Goal: Book appointment/travel/reservation

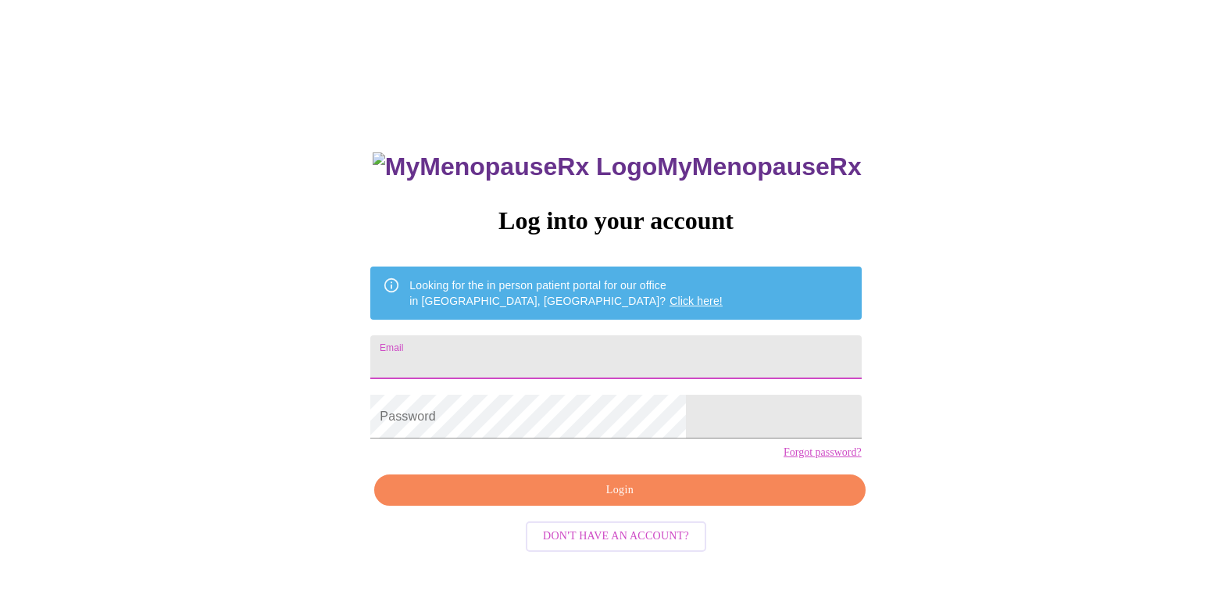
click at [705, 348] on input "Email" at bounding box center [615, 357] width 491 height 44
type input "[EMAIL_ADDRESS][DOMAIN_NAME]"
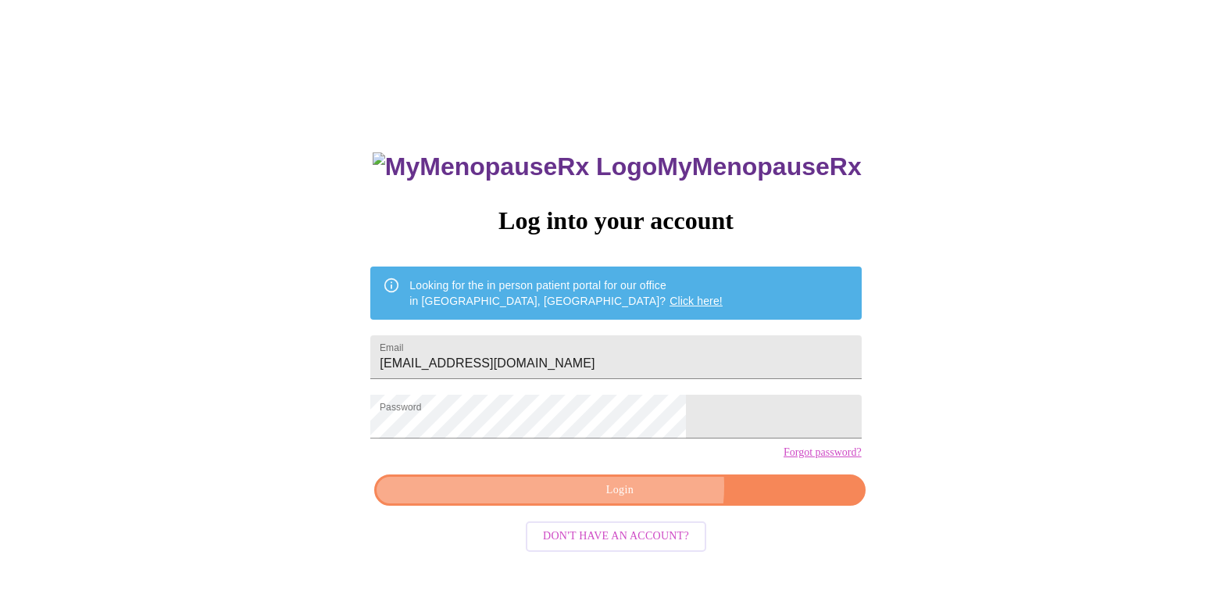
click at [637, 500] on span "Login" at bounding box center [619, 490] width 455 height 20
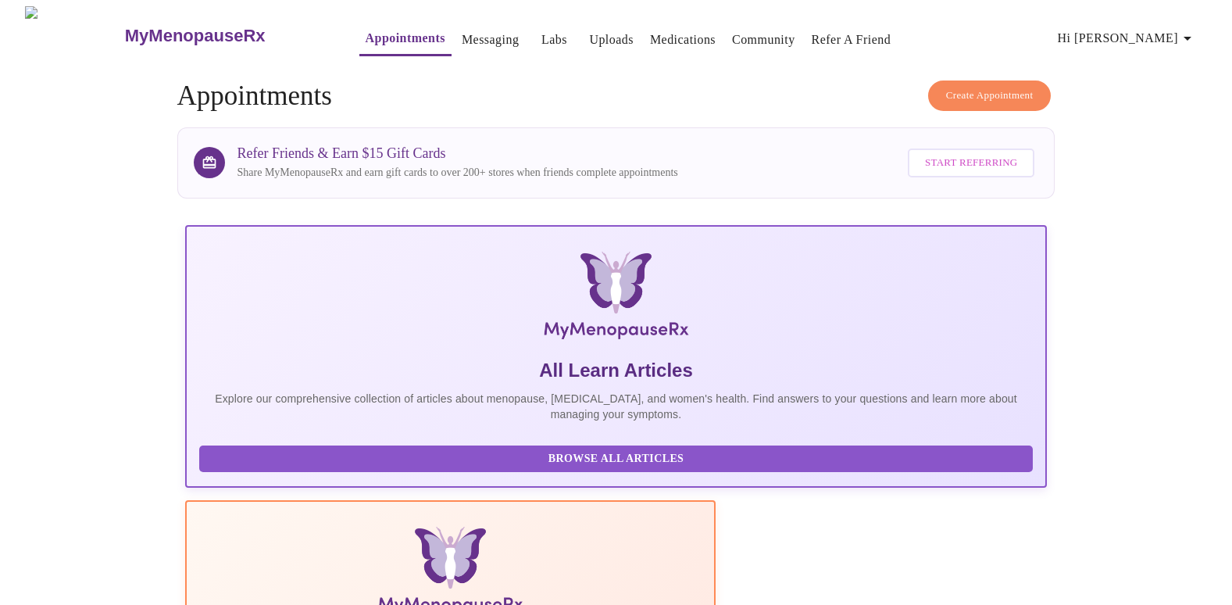
click at [366, 34] on link "Appointments" at bounding box center [406, 38] width 80 height 22
click at [391, 36] on link "Appointments" at bounding box center [406, 38] width 80 height 22
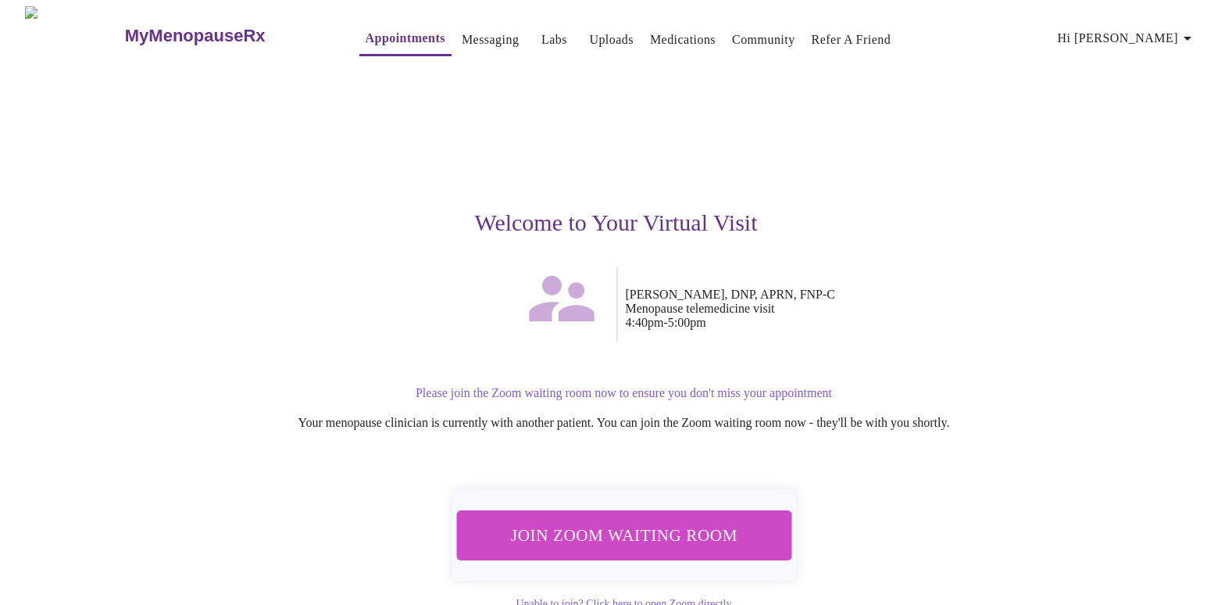
click at [688, 534] on span "Join Zoom Waiting Room" at bounding box center [624, 534] width 295 height 29
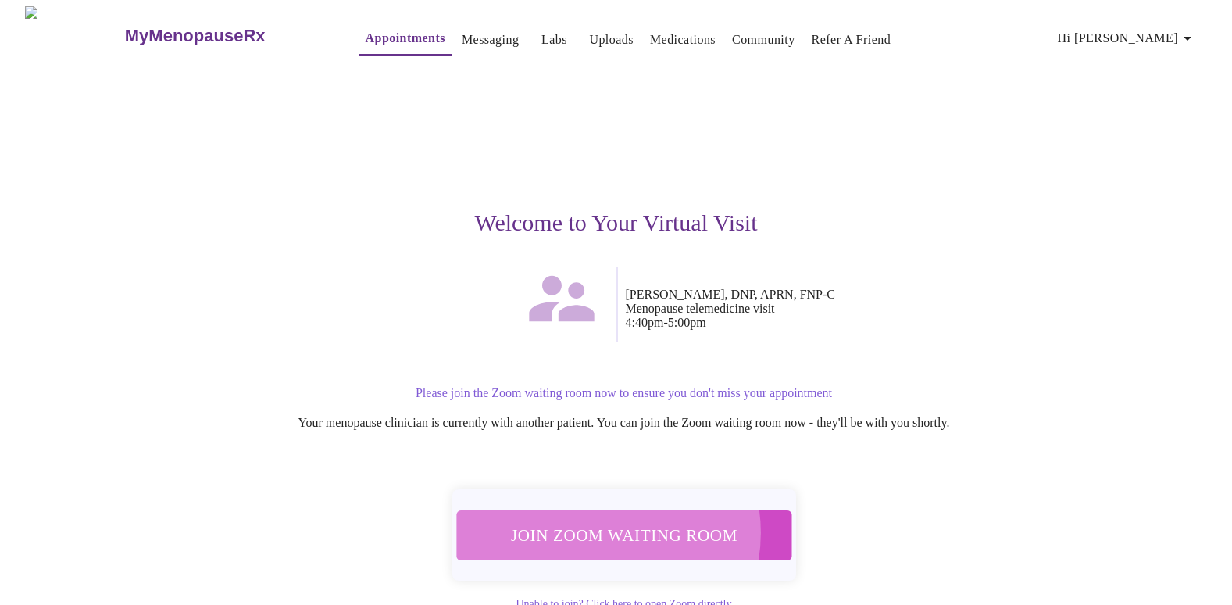
click at [599, 524] on span "Join Zoom Waiting Room" at bounding box center [624, 534] width 295 height 29
